Goal: Information Seeking & Learning: Find specific fact

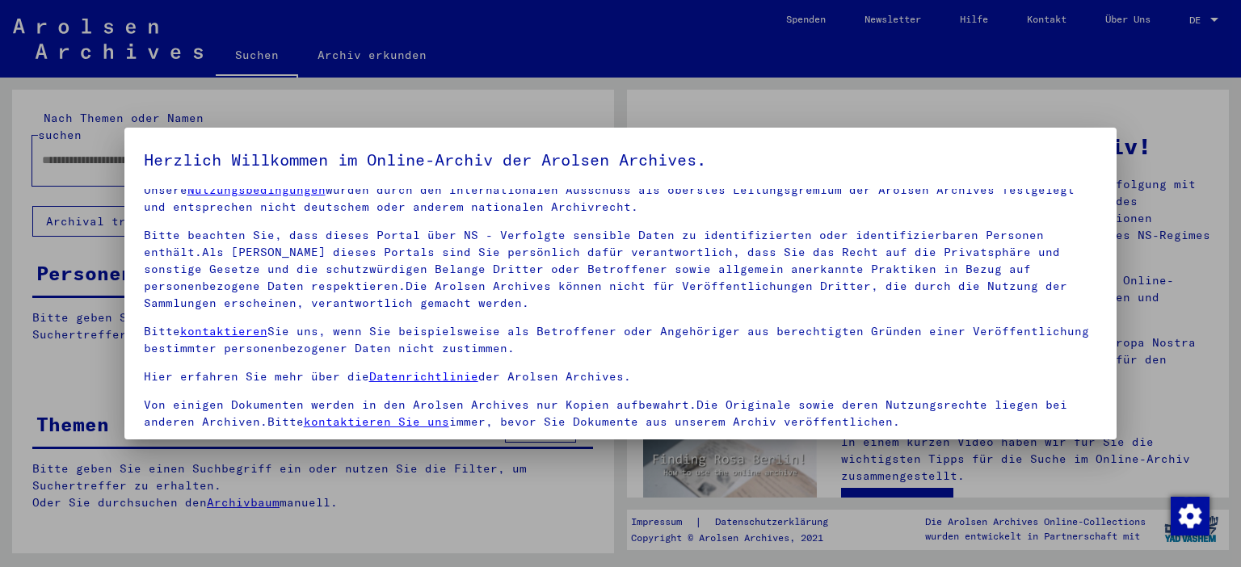
scroll to position [137, 0]
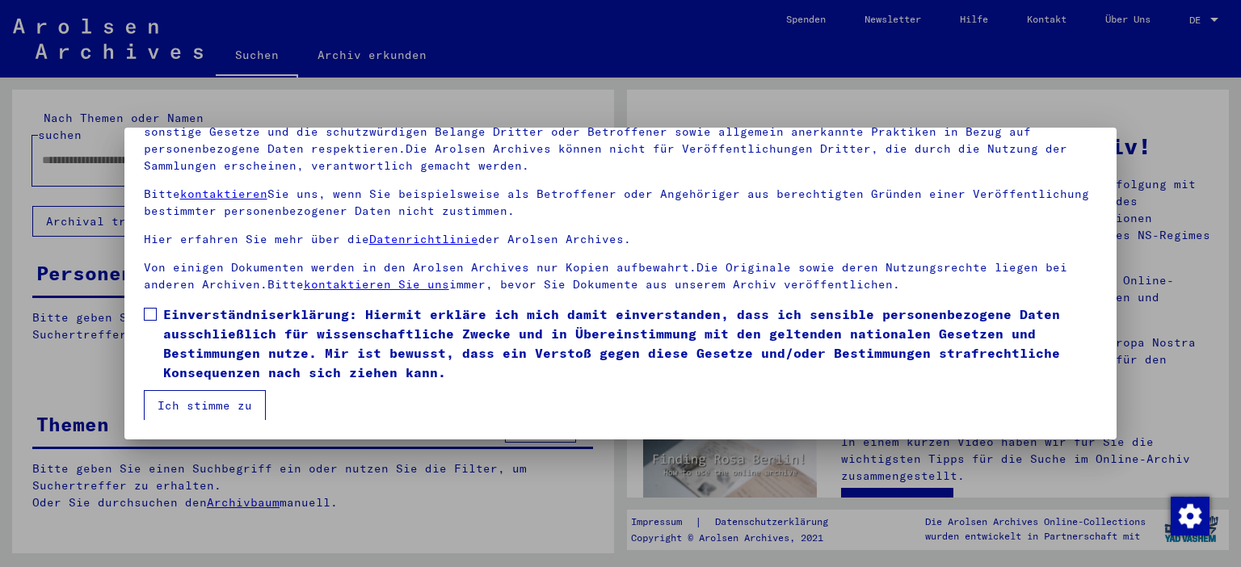
click at [146, 307] on label "Einverständniserklärung: Hiermit erkläre ich mich damit einverstanden, dass ich…" at bounding box center [621, 344] width 954 height 78
click at [200, 403] on button "Ich stimme zu" at bounding box center [205, 405] width 122 height 31
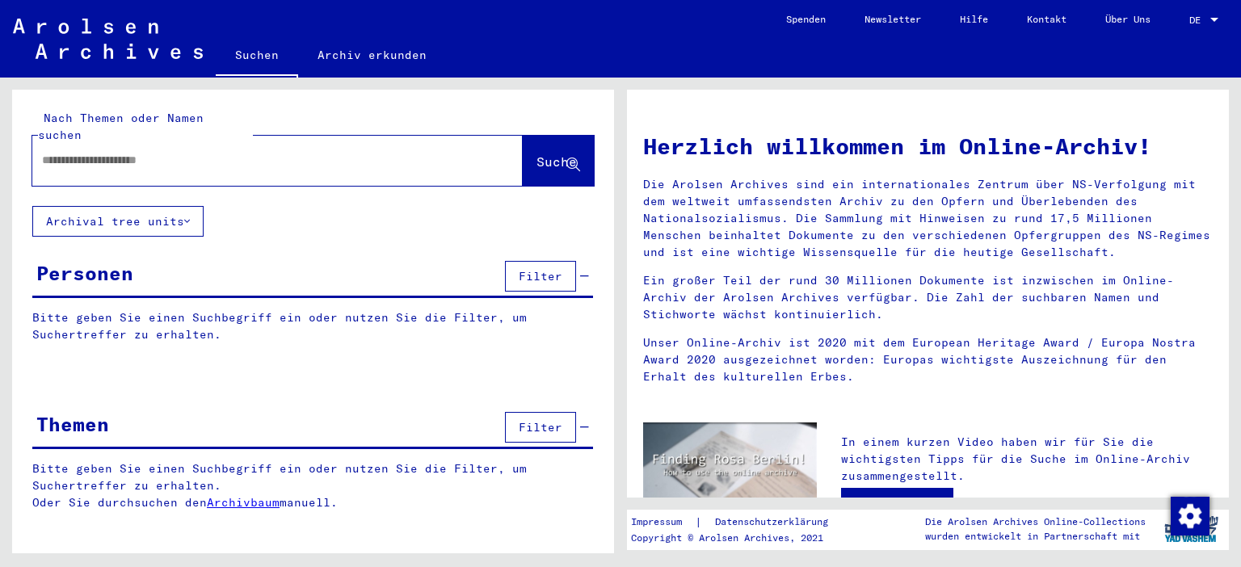
click at [88, 152] on input "text" at bounding box center [258, 160] width 432 height 17
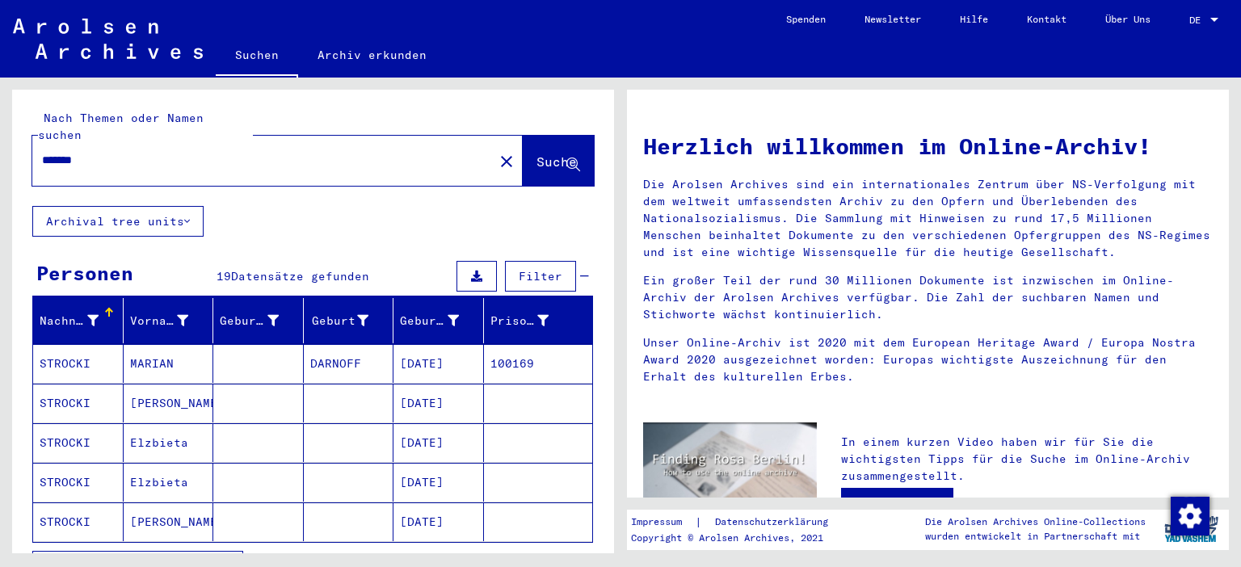
click at [55, 346] on mat-cell "STROCKI" at bounding box center [78, 363] width 90 height 39
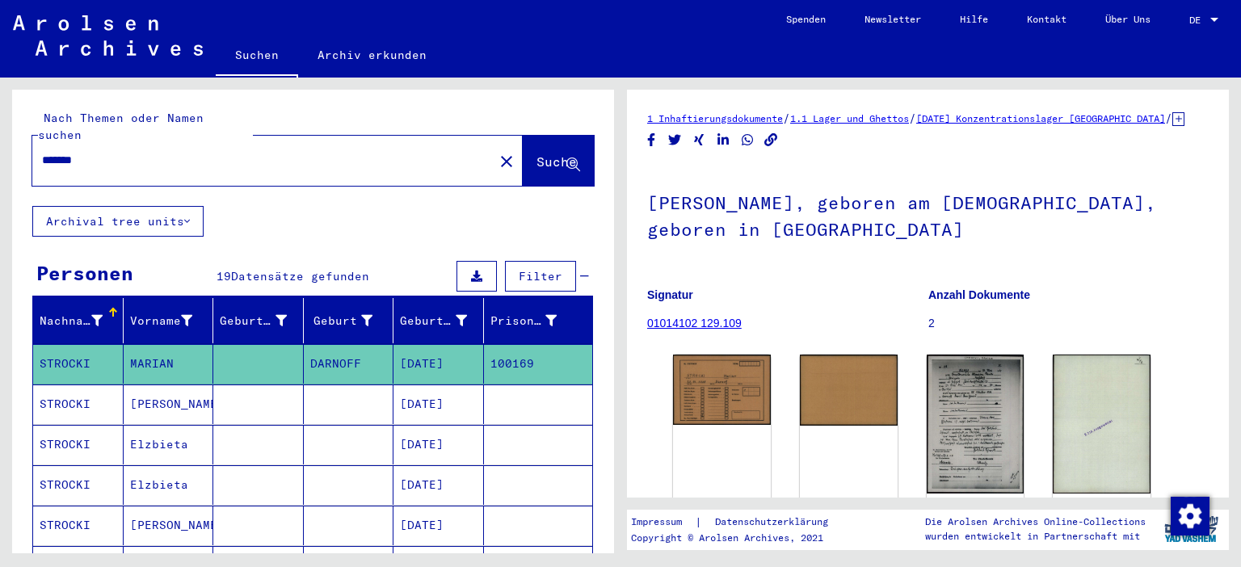
scroll to position [89, 0]
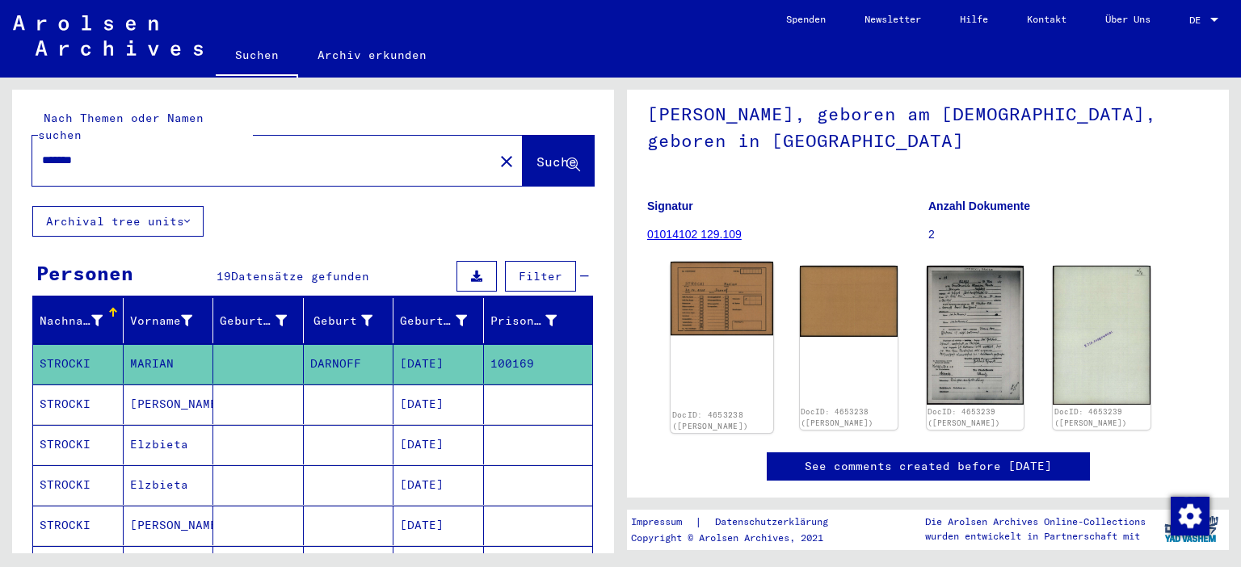
click at [704, 288] on img at bounding box center [721, 299] width 103 height 74
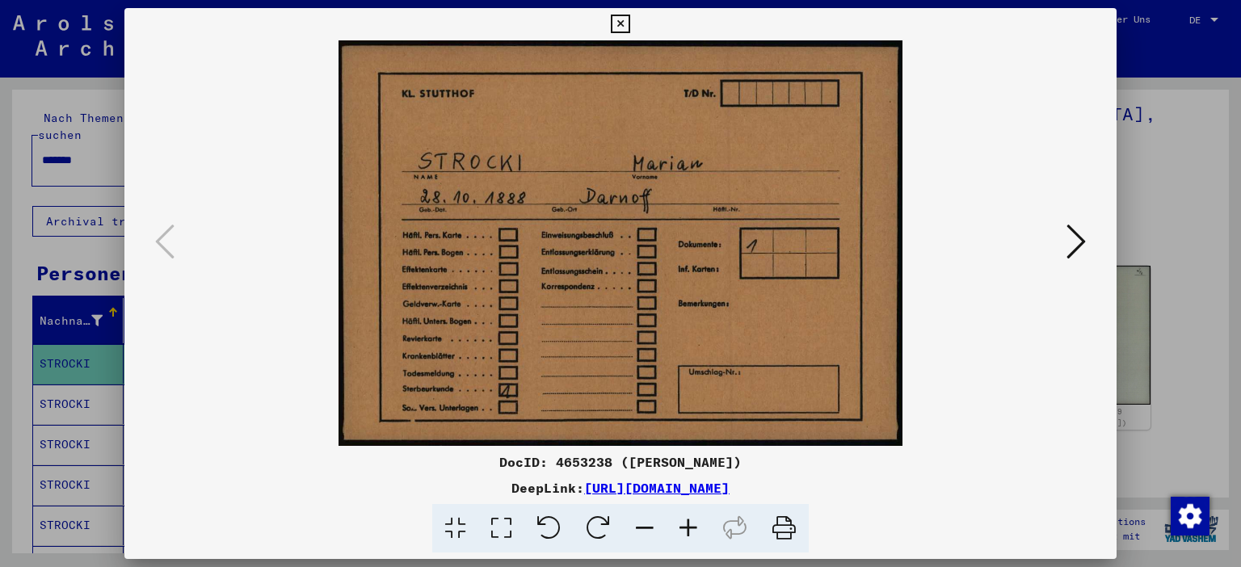
drag, startPoint x: 1080, startPoint y: 237, endPoint x: 1050, endPoint y: 248, distance: 32.0
click at [1078, 237] on icon at bounding box center [1075, 241] width 19 height 39
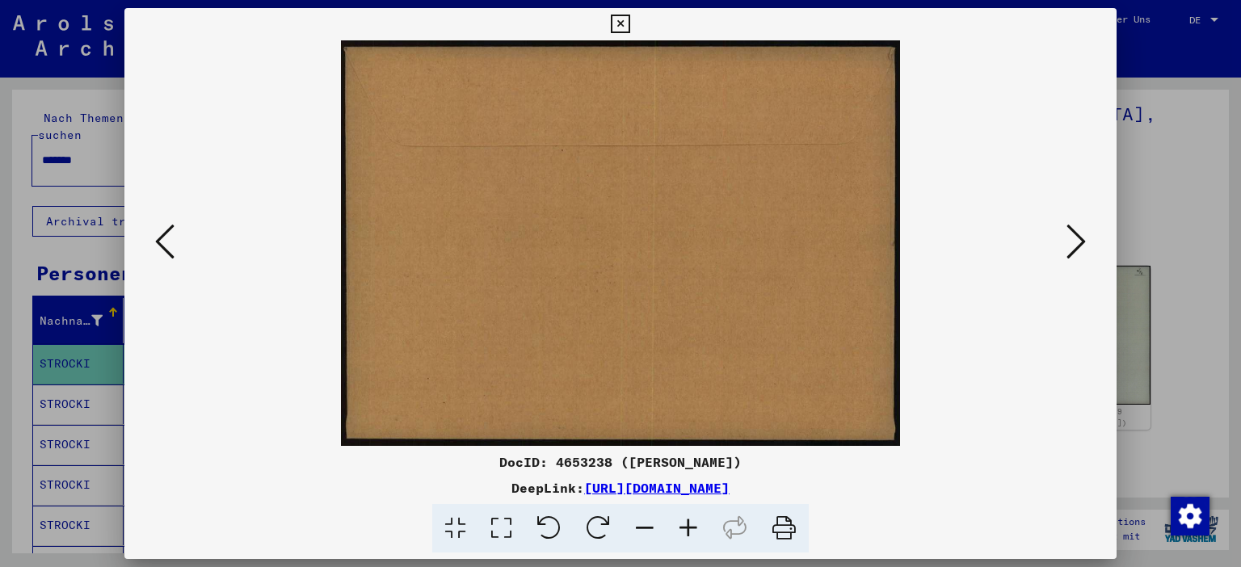
click at [1085, 237] on icon at bounding box center [1075, 241] width 19 height 39
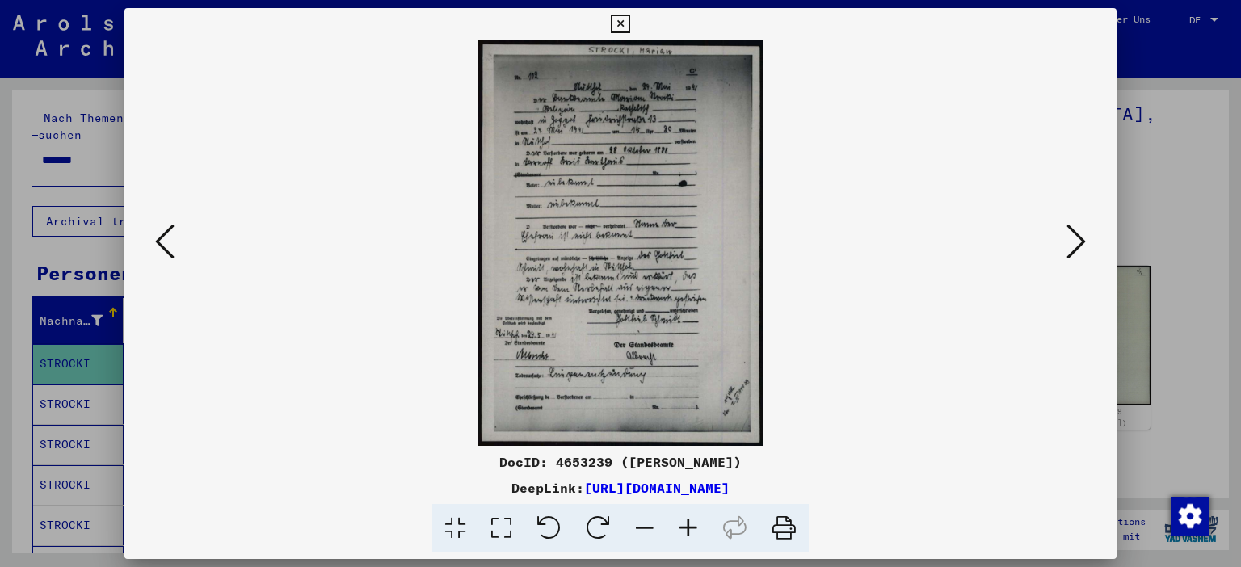
click at [586, 225] on img at bounding box center [620, 242] width 883 height 405
click at [629, 23] on icon at bounding box center [620, 24] width 19 height 19
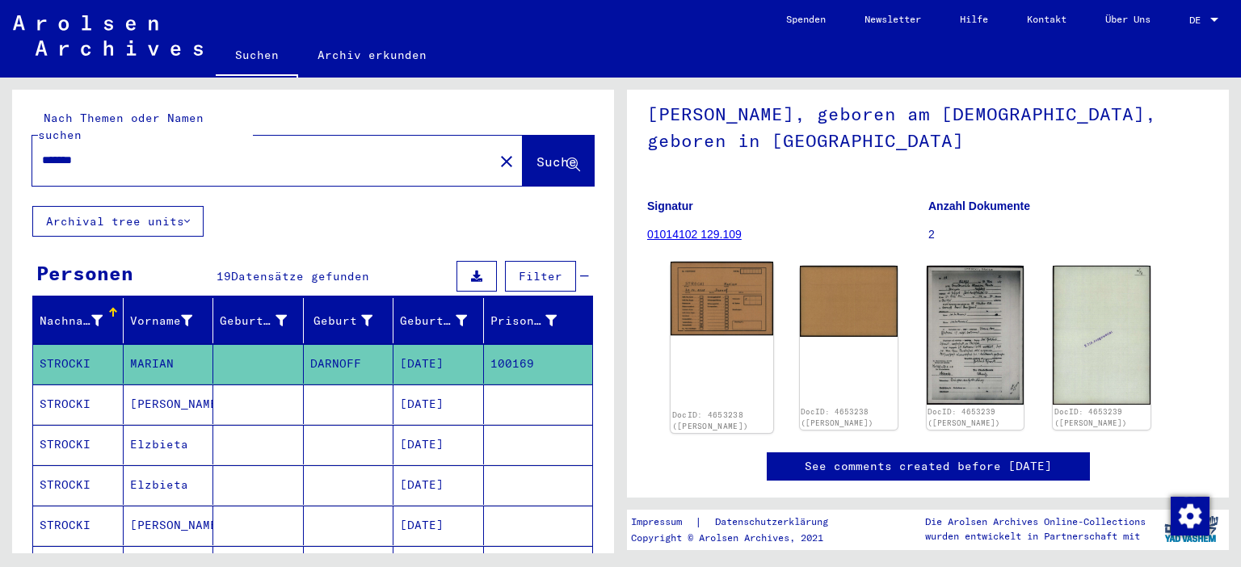
click at [699, 299] on img at bounding box center [721, 299] width 103 height 74
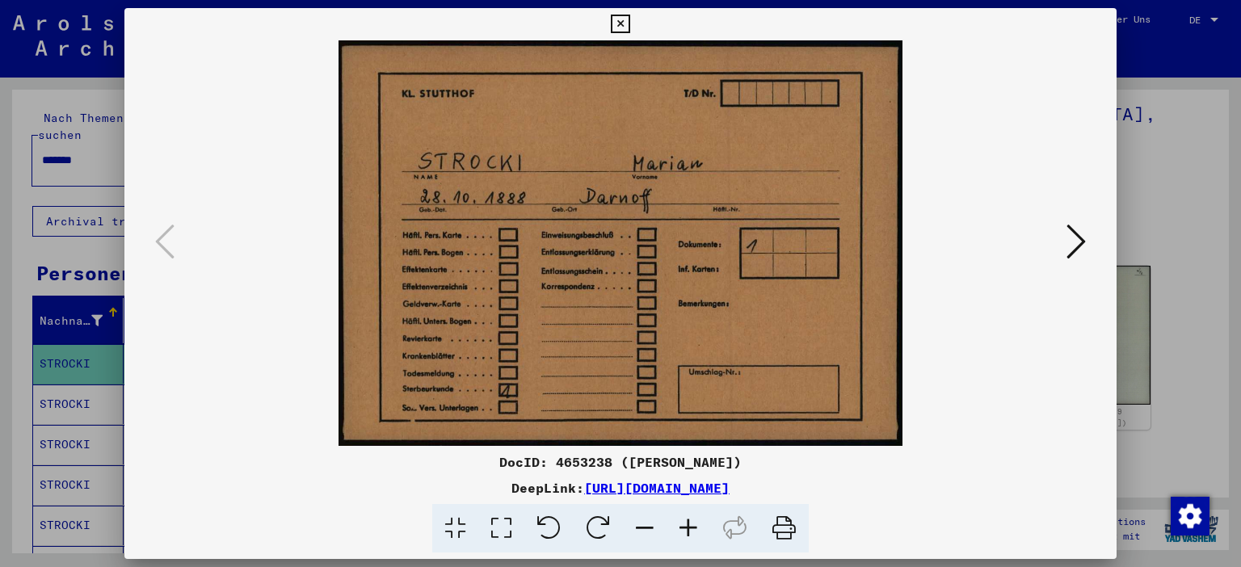
click at [14, 254] on div at bounding box center [620, 283] width 1241 height 567
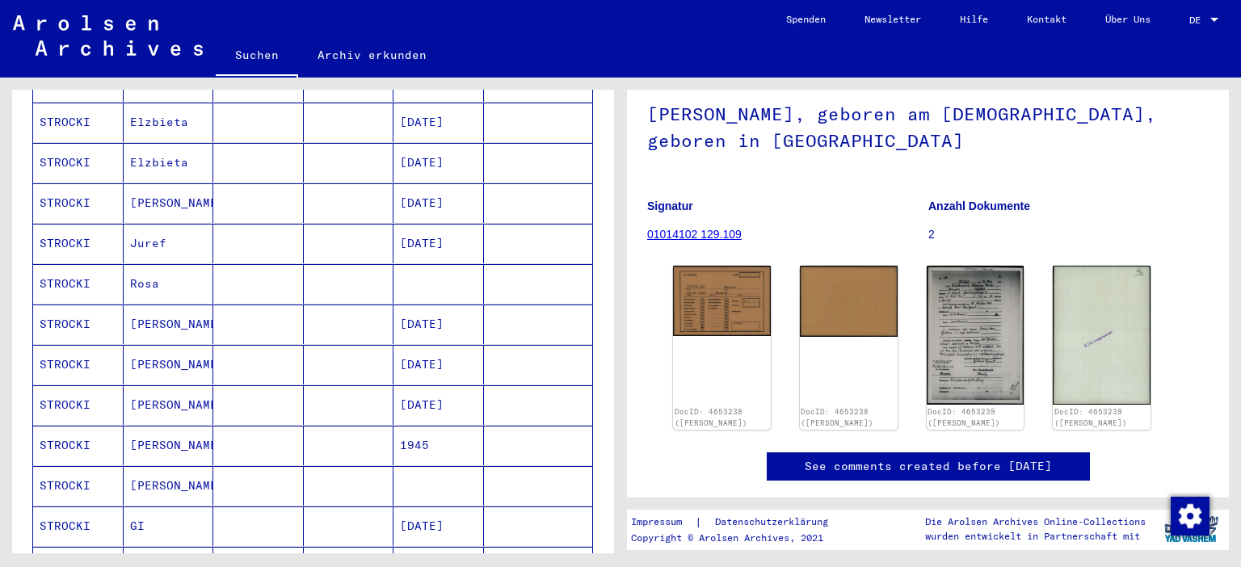
scroll to position [178, 0]
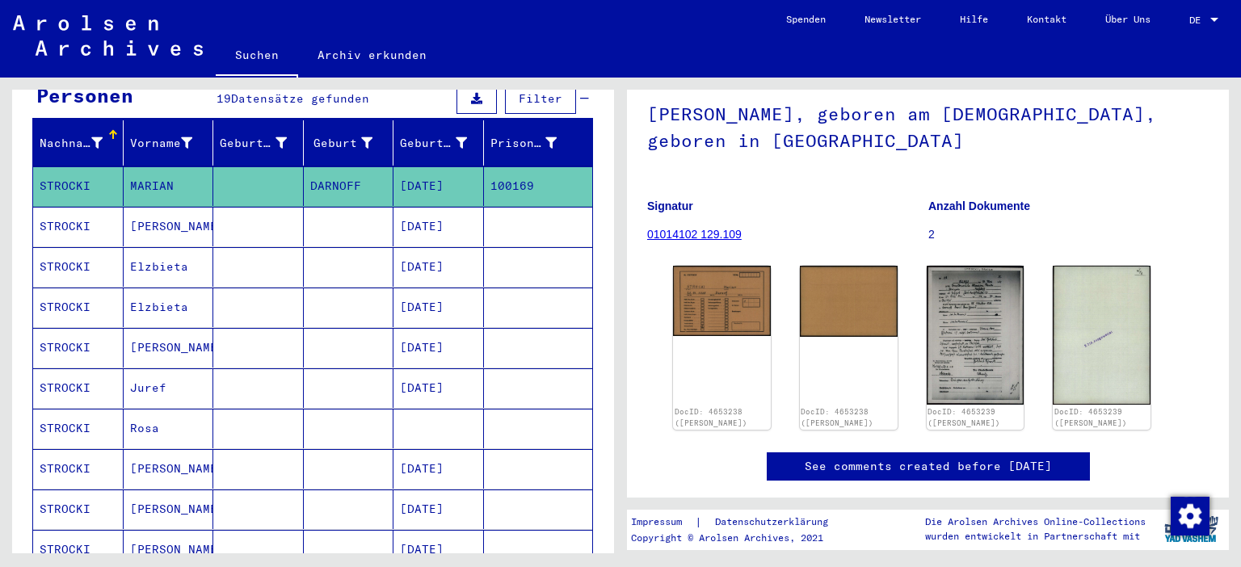
drag, startPoint x: 543, startPoint y: 170, endPoint x: 490, endPoint y: 173, distance: 52.6
click at [490, 173] on mat-cell "100169" at bounding box center [538, 186] width 109 height 40
copy mat-cell "100169"
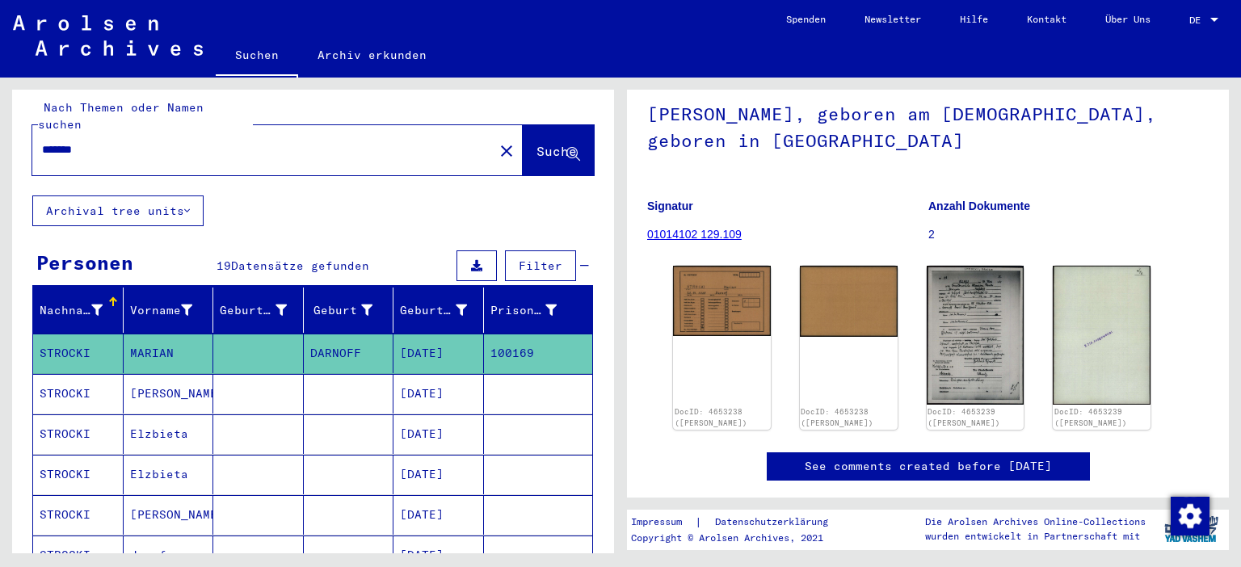
scroll to position [0, 0]
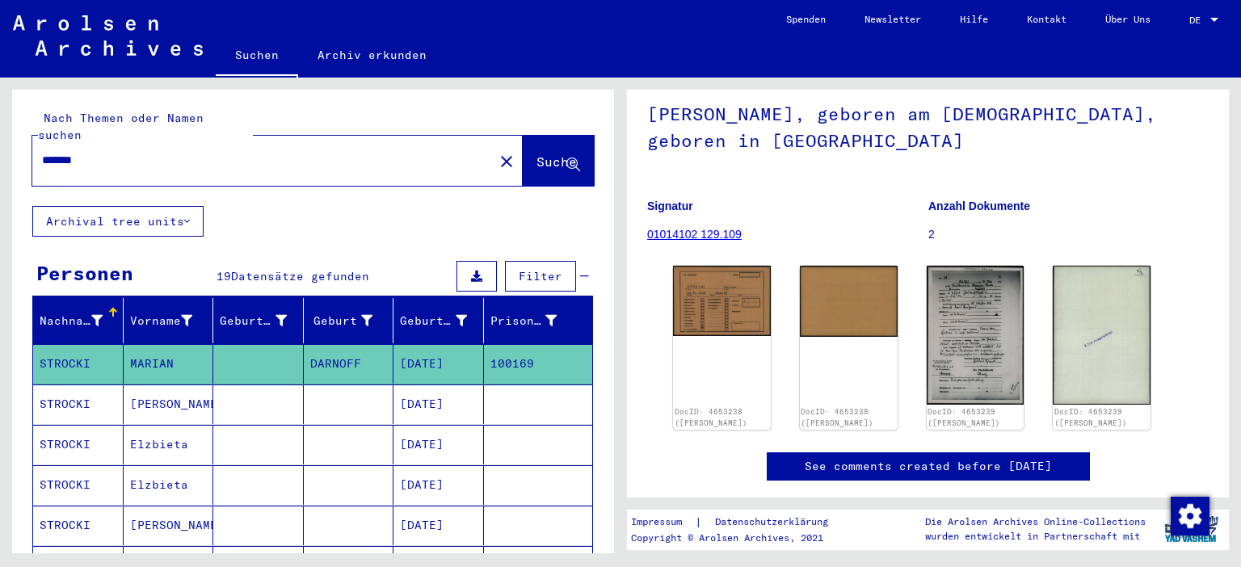
drag, startPoint x: 130, startPoint y: 136, endPoint x: 21, endPoint y: 149, distance: 109.8
click at [42, 152] on input "*******" at bounding box center [263, 160] width 442 height 17
paste input "text"
type input "******"
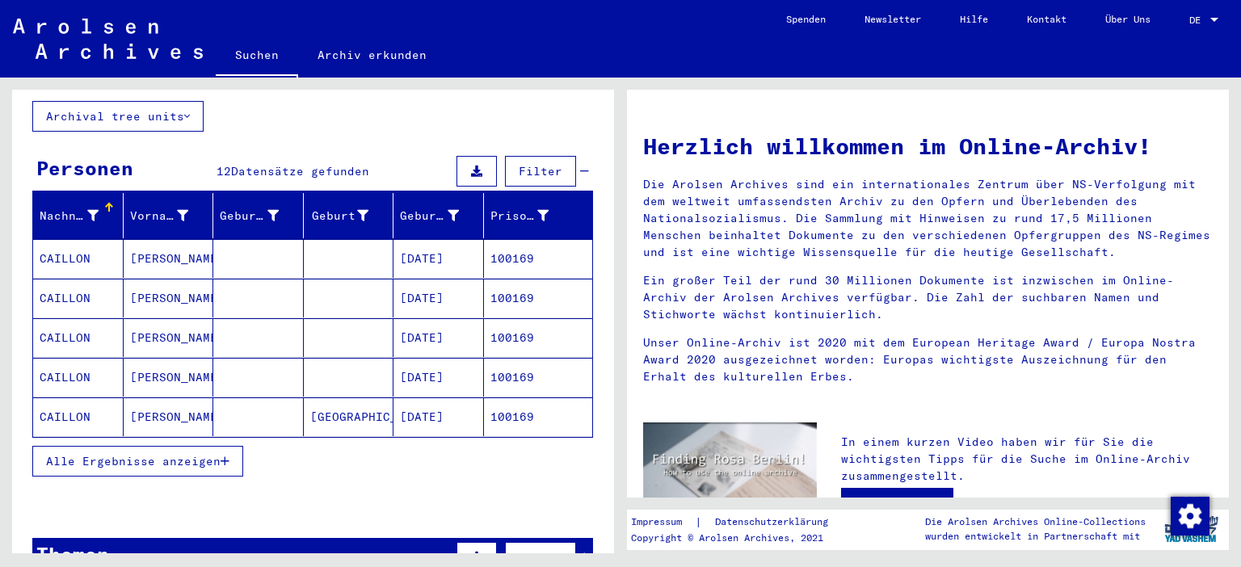
scroll to position [178, 0]
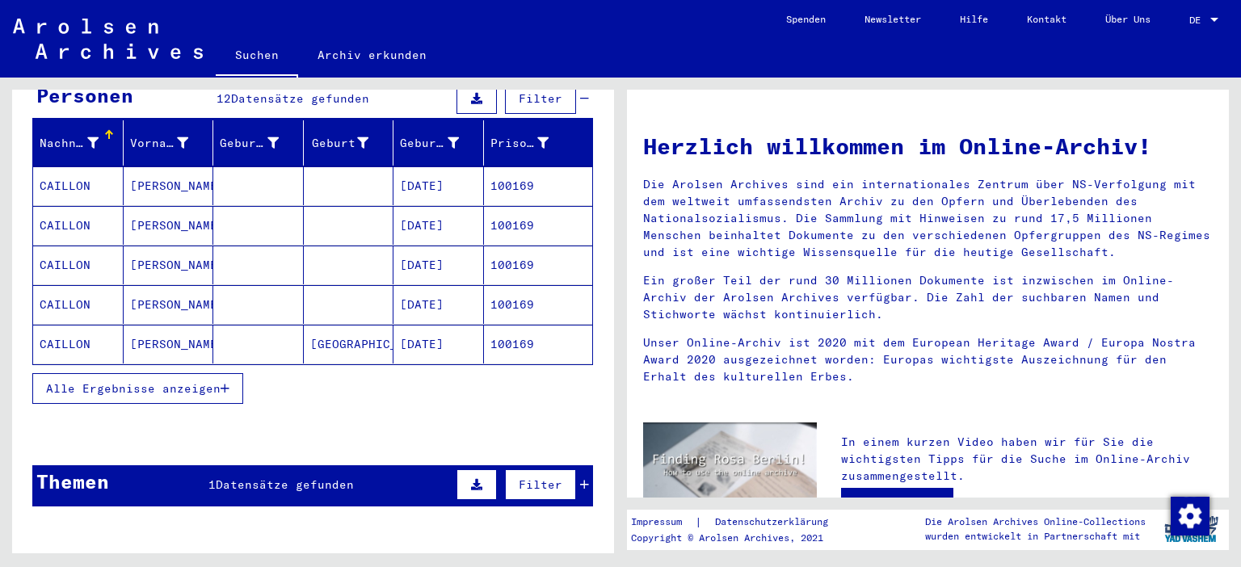
click at [231, 373] on button "Alle Ergebnisse anzeigen" at bounding box center [137, 388] width 211 height 31
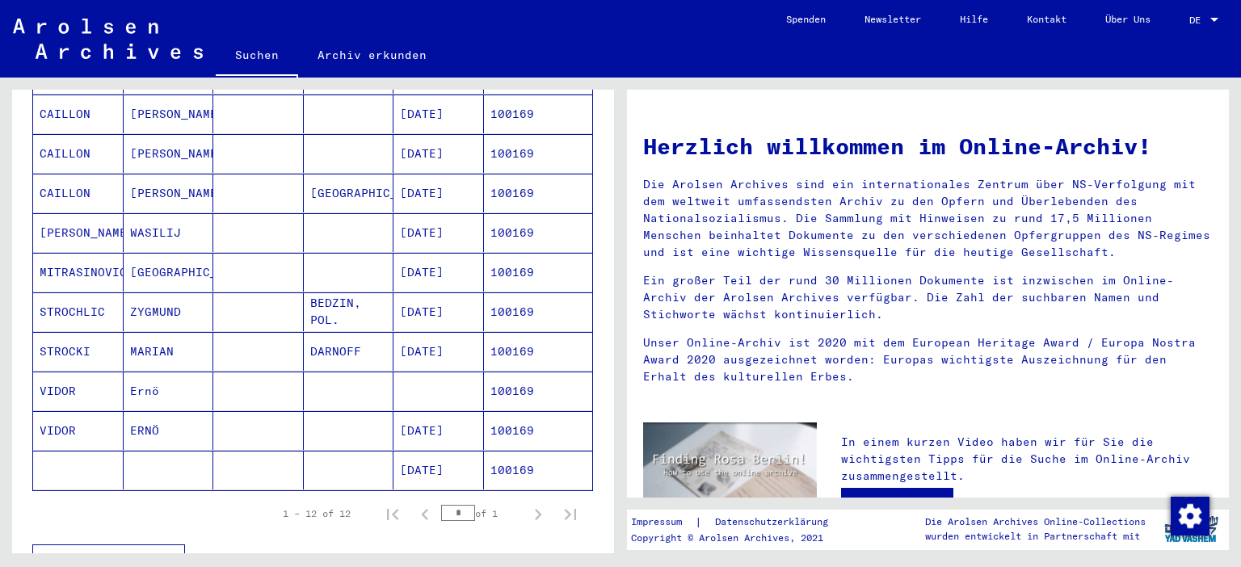
scroll to position [356, 0]
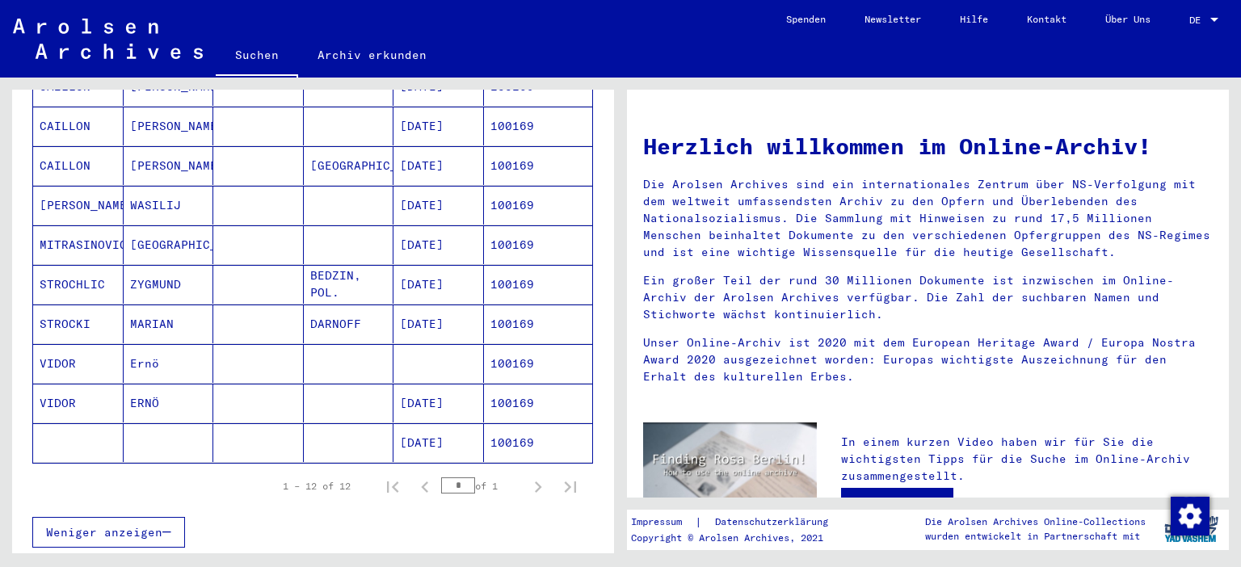
click at [520, 344] on mat-cell "100169" at bounding box center [538, 363] width 109 height 39
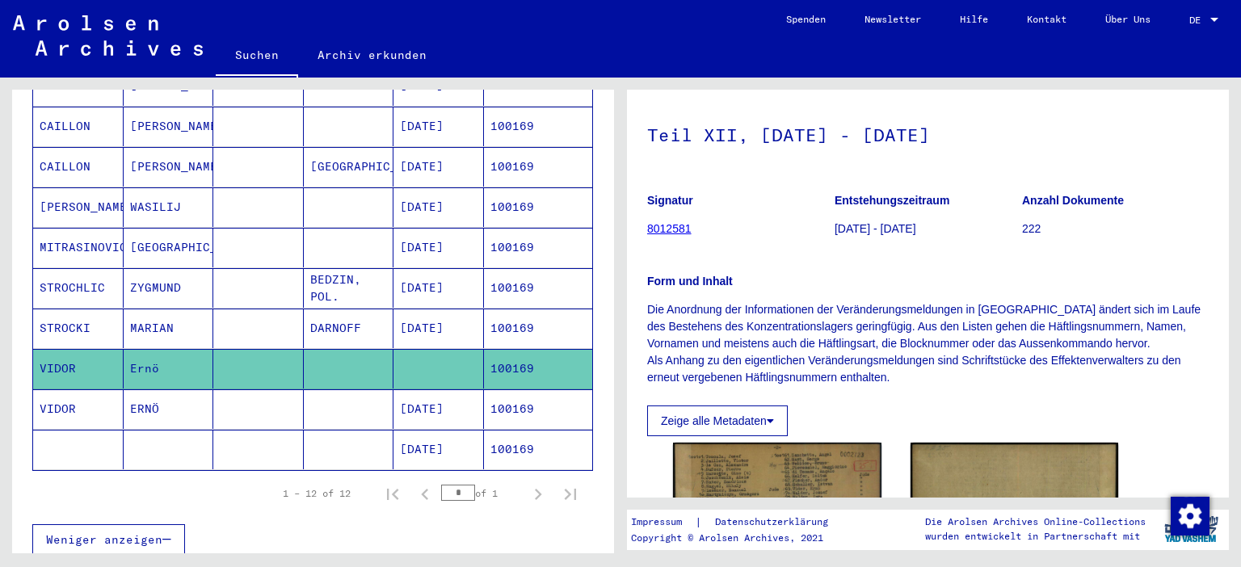
scroll to position [178, 0]
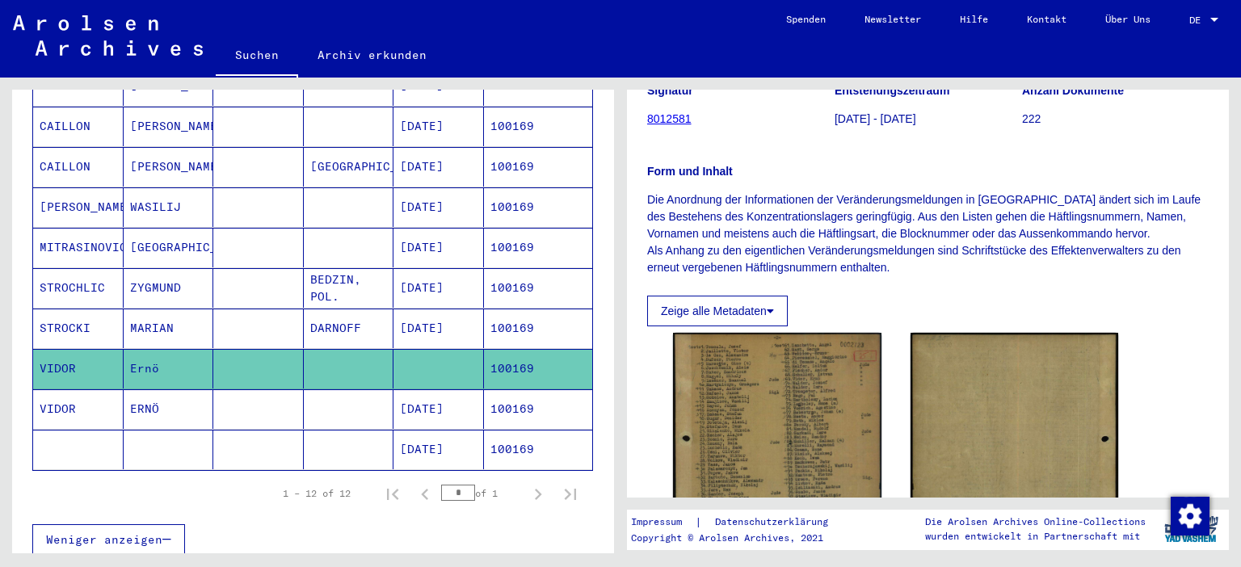
click at [506, 309] on mat-cell "100169" at bounding box center [538, 329] width 109 height 40
